Goal: Navigation & Orientation: Find specific page/section

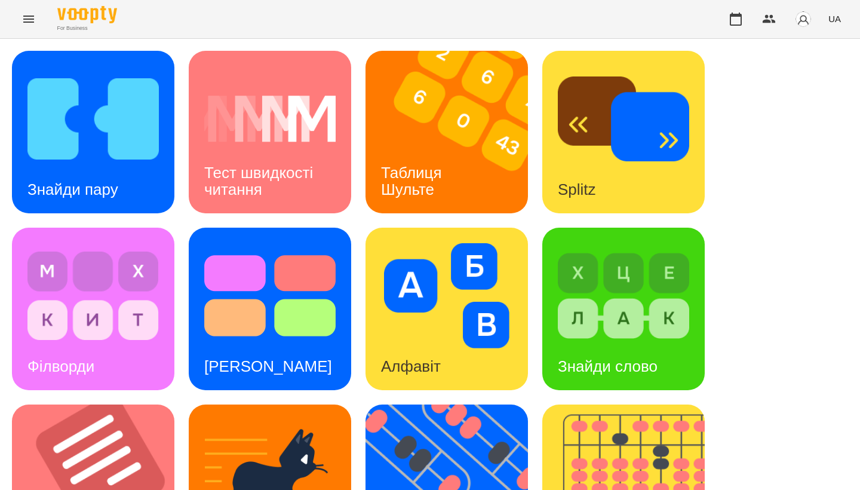
click at [27, 23] on icon "Menu" at bounding box center [28, 19] width 14 height 14
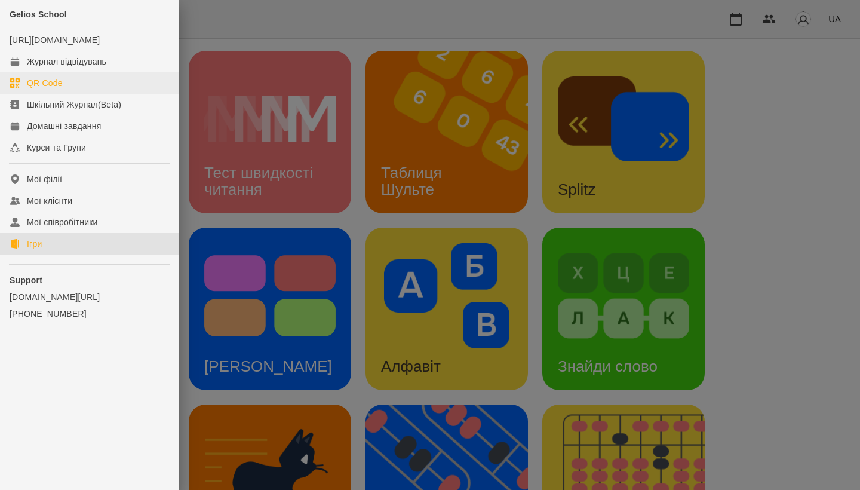
click at [81, 85] on link "QR Code" at bounding box center [89, 82] width 179 height 21
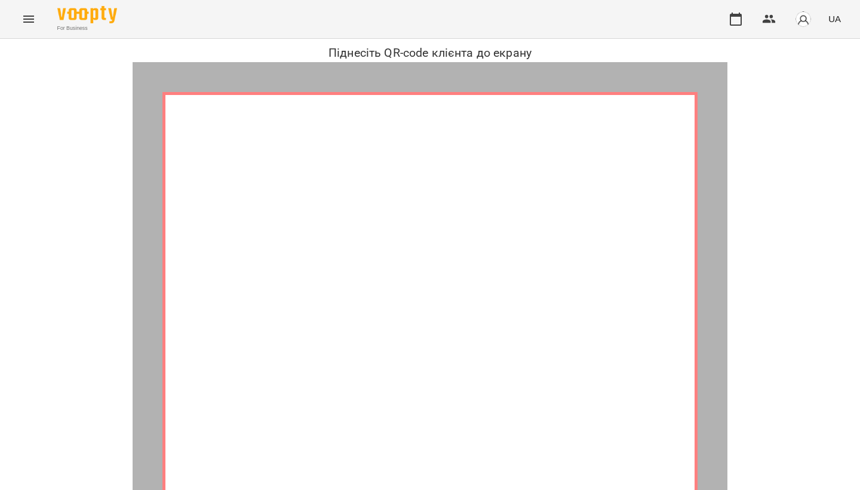
click at [28, 20] on icon "Menu" at bounding box center [28, 19] width 14 height 14
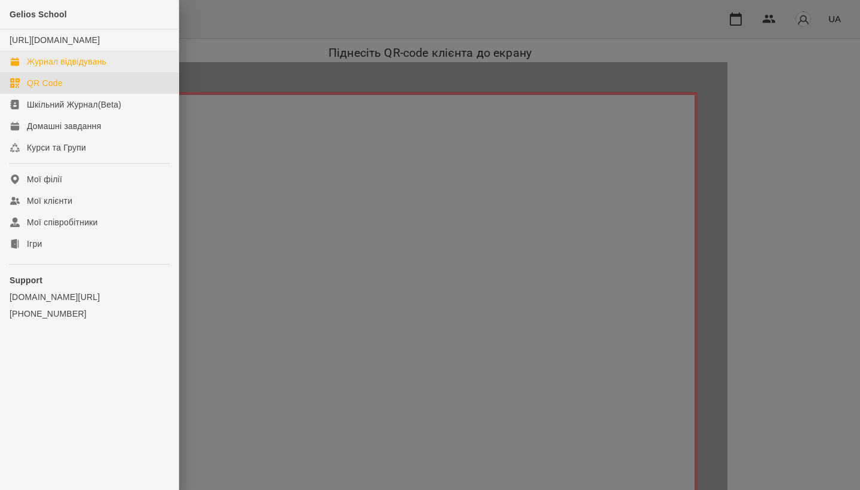
click at [57, 67] on div "Журнал відвідувань" at bounding box center [66, 62] width 79 height 12
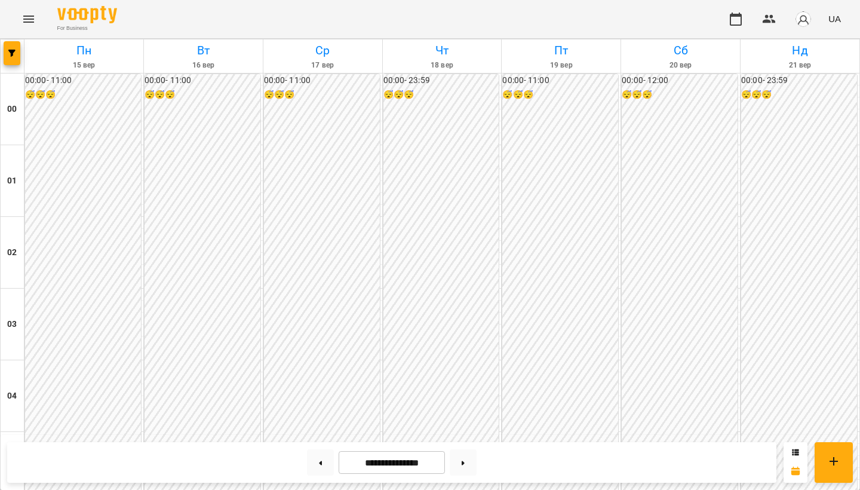
scroll to position [1289, 0]
click at [26, 14] on icon "Menu" at bounding box center [28, 19] width 14 height 14
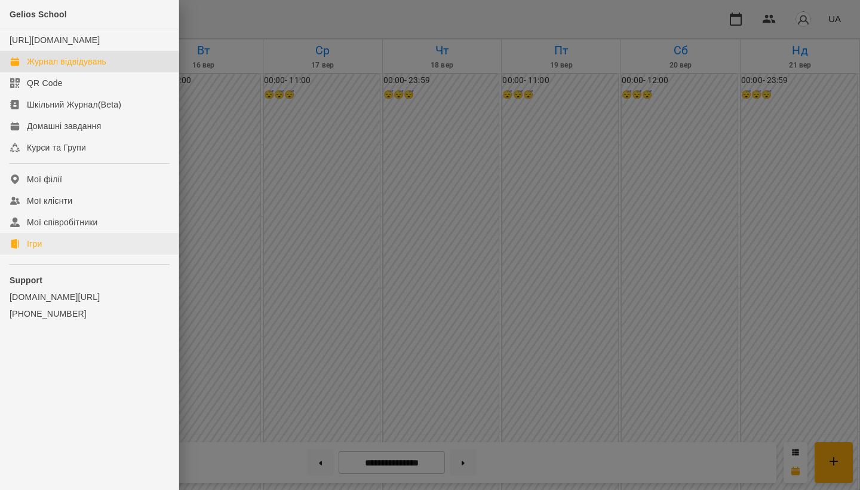
click at [69, 252] on link "Ігри" at bounding box center [89, 243] width 179 height 21
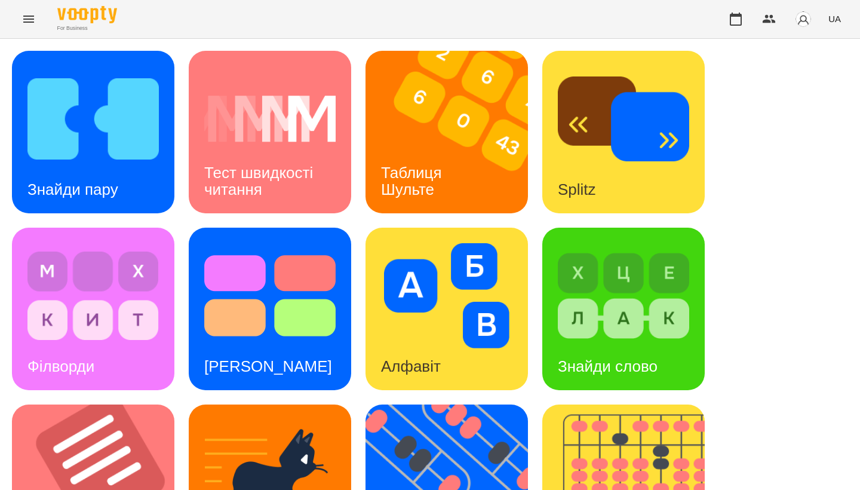
click at [32, 27] on button "Menu" at bounding box center [28, 19] width 29 height 29
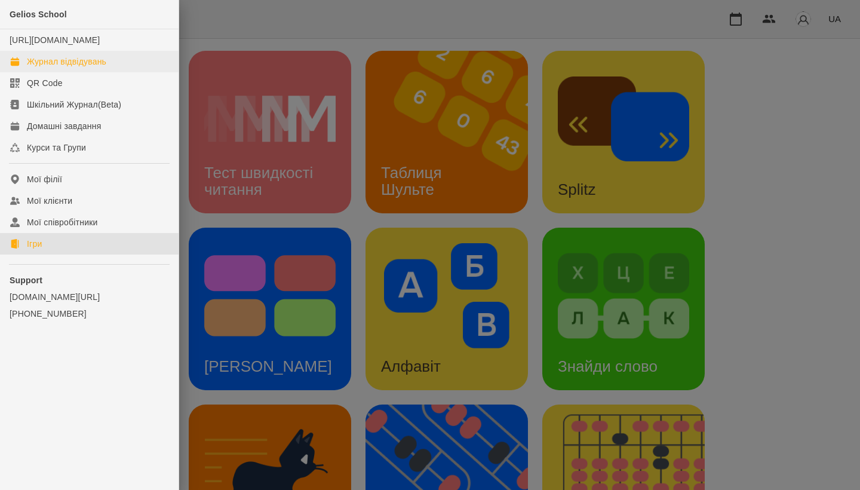
click at [70, 67] on div "Журнал відвідувань" at bounding box center [66, 62] width 79 height 12
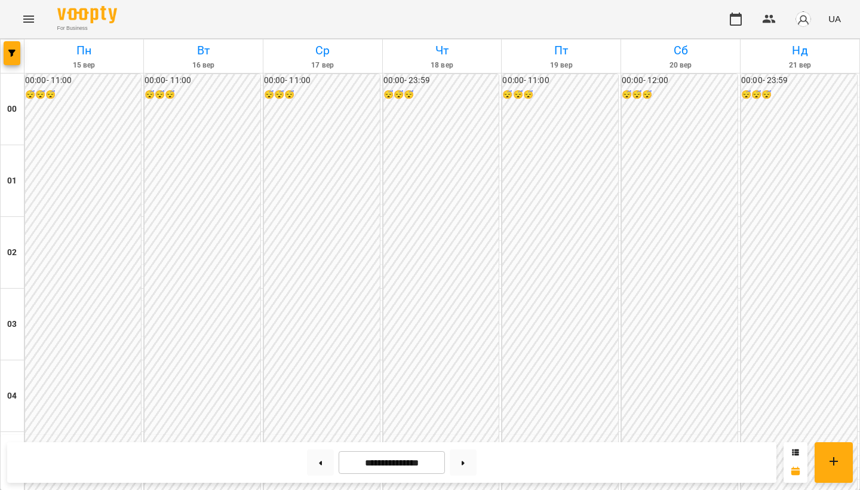
scroll to position [1229, 0]
click at [33, 24] on icon "Menu" at bounding box center [28, 19] width 14 height 14
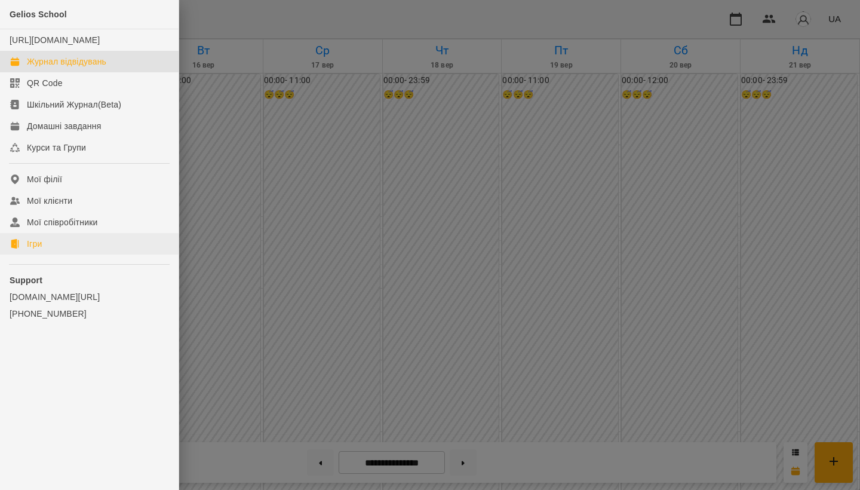
click at [72, 254] on link "Ігри" at bounding box center [89, 243] width 179 height 21
